Goal: Information Seeking & Learning: Learn about a topic

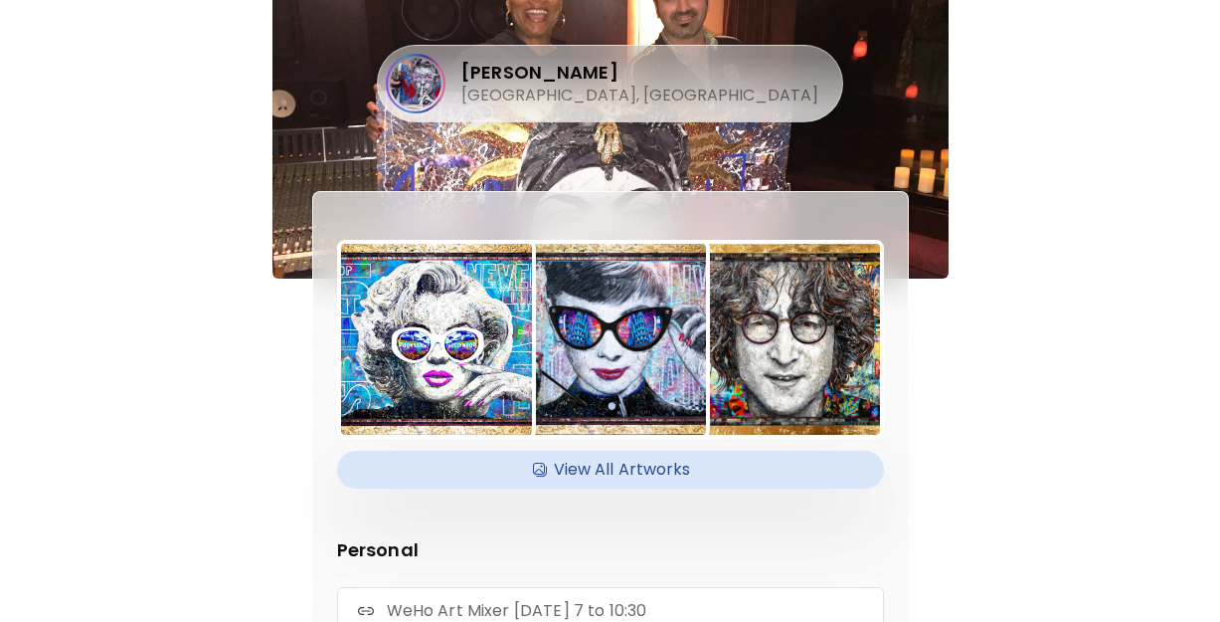
click at [640, 83] on h4 "[PERSON_NAME]" at bounding box center [639, 73] width 357 height 24
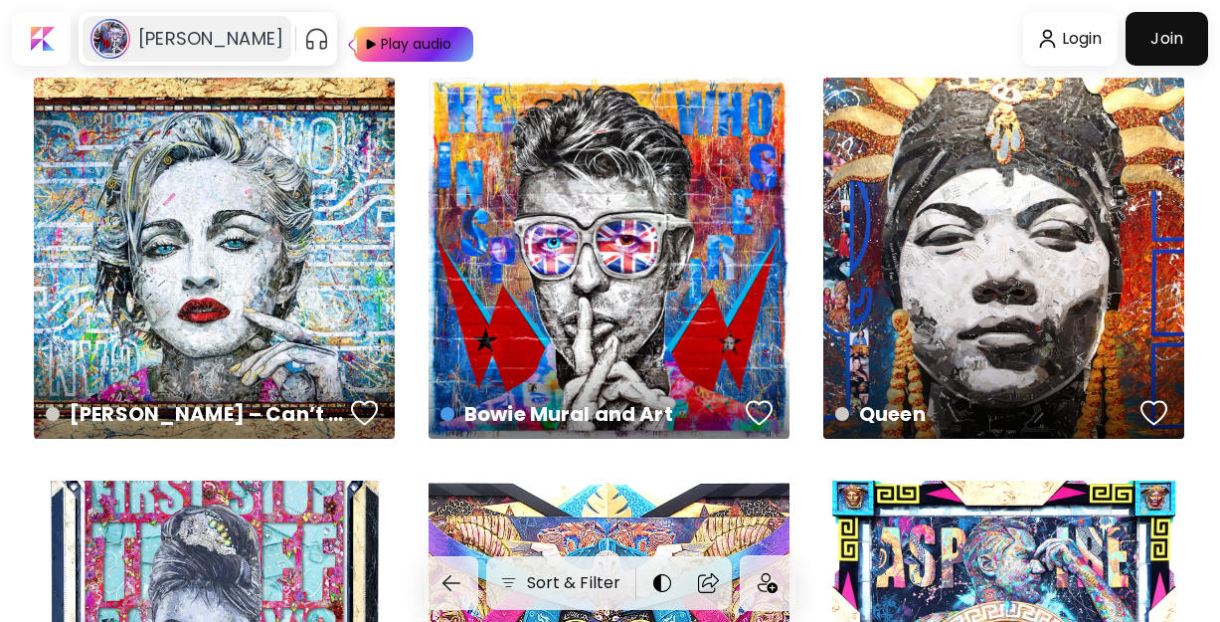
click at [242, 39] on h6 "[PERSON_NAME]" at bounding box center [210, 39] width 145 height 24
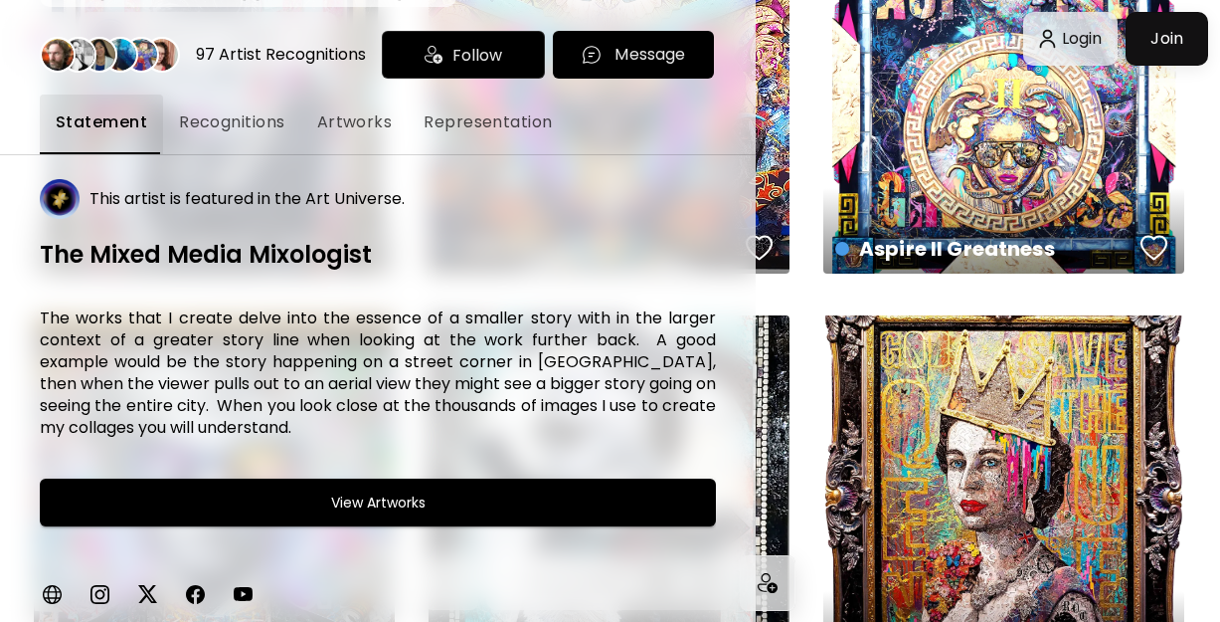
scroll to position [658, 0]
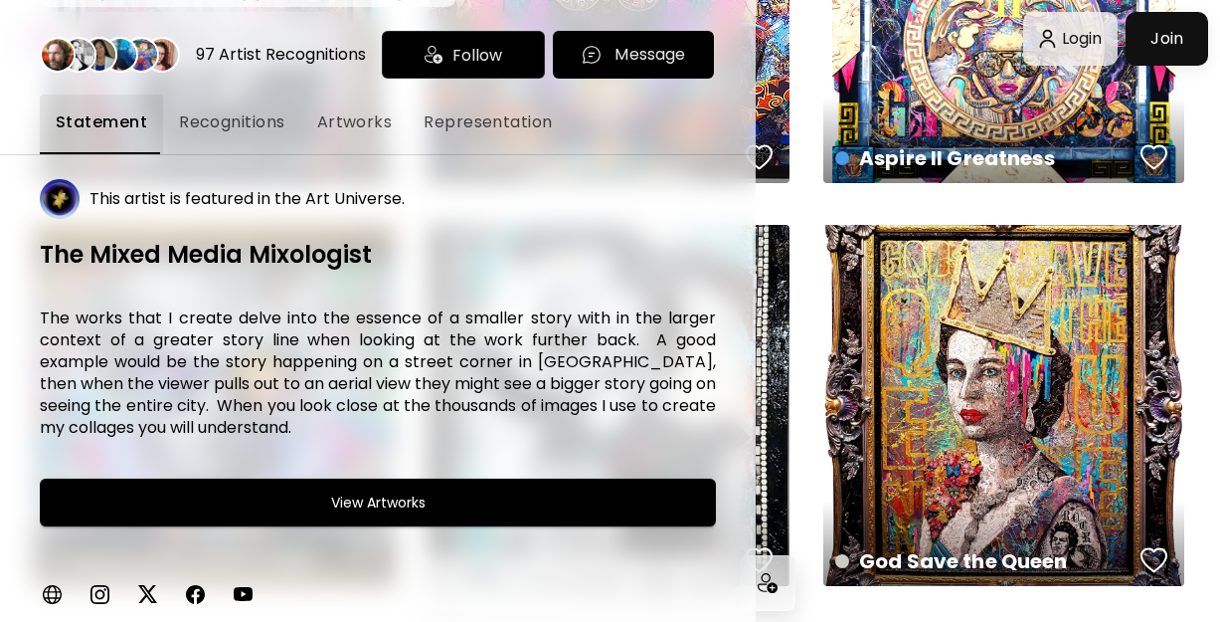
click at [279, 121] on span "Recognitions" at bounding box center [232, 122] width 106 height 24
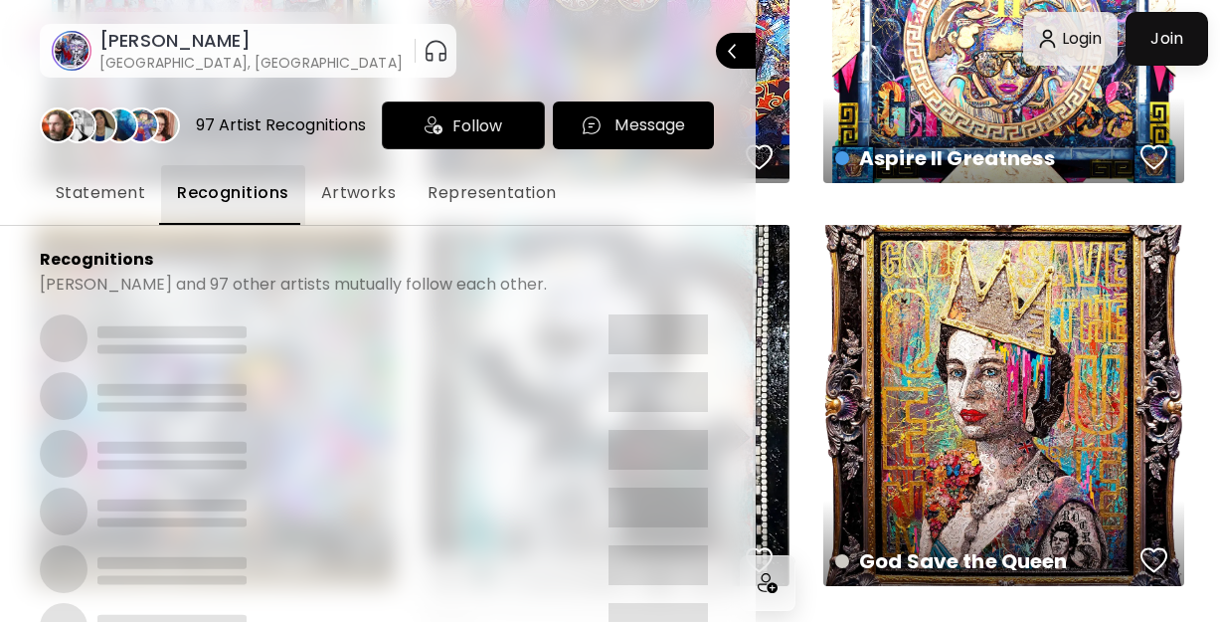
click at [360, 199] on span "Artworks" at bounding box center [359, 193] width 76 height 24
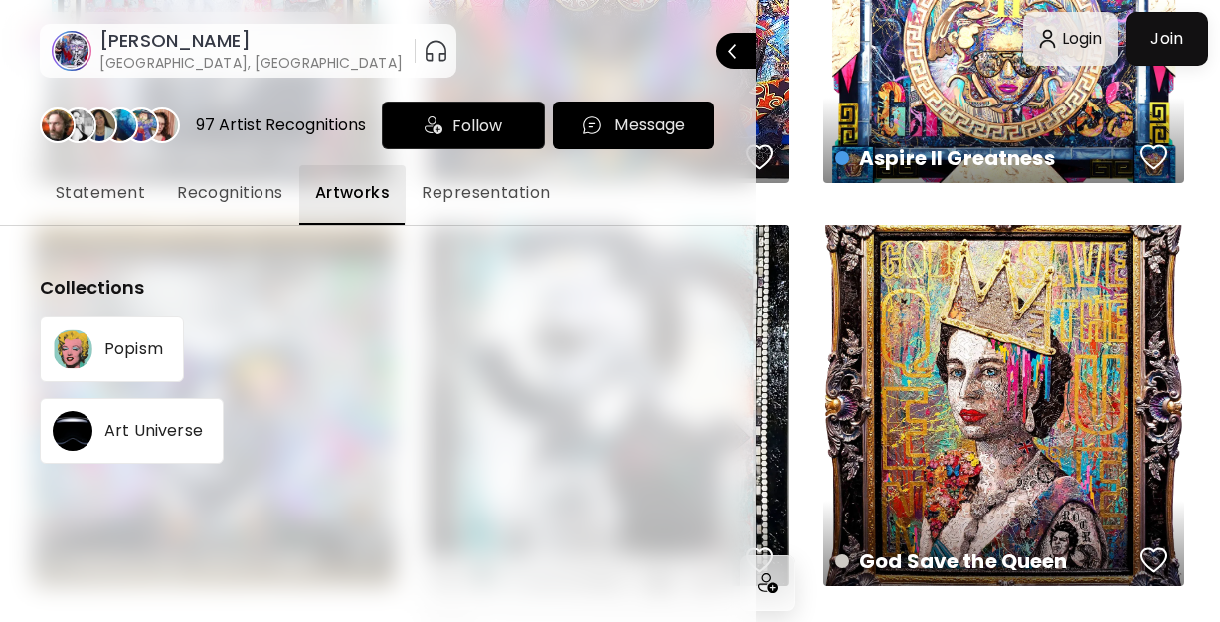
click at [427, 208] on button "Representation" at bounding box center [486, 195] width 160 height 60
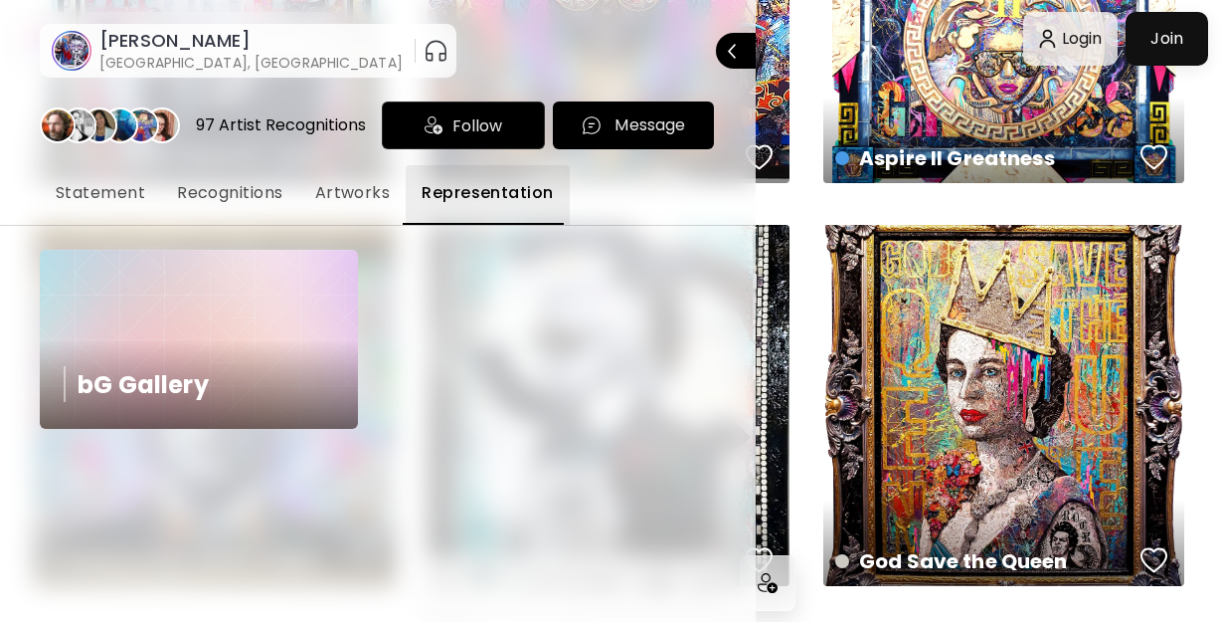
click at [180, 295] on img at bounding box center [199, 339] width 318 height 179
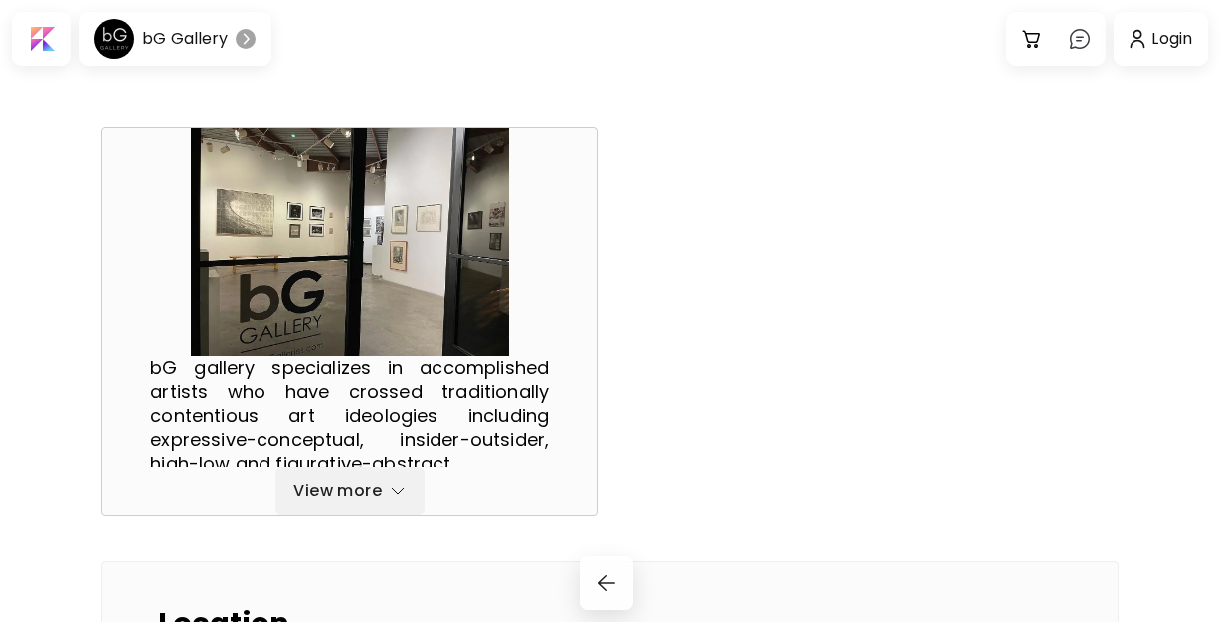
scroll to position [62, 0]
